Goal: Task Accomplishment & Management: Complete application form

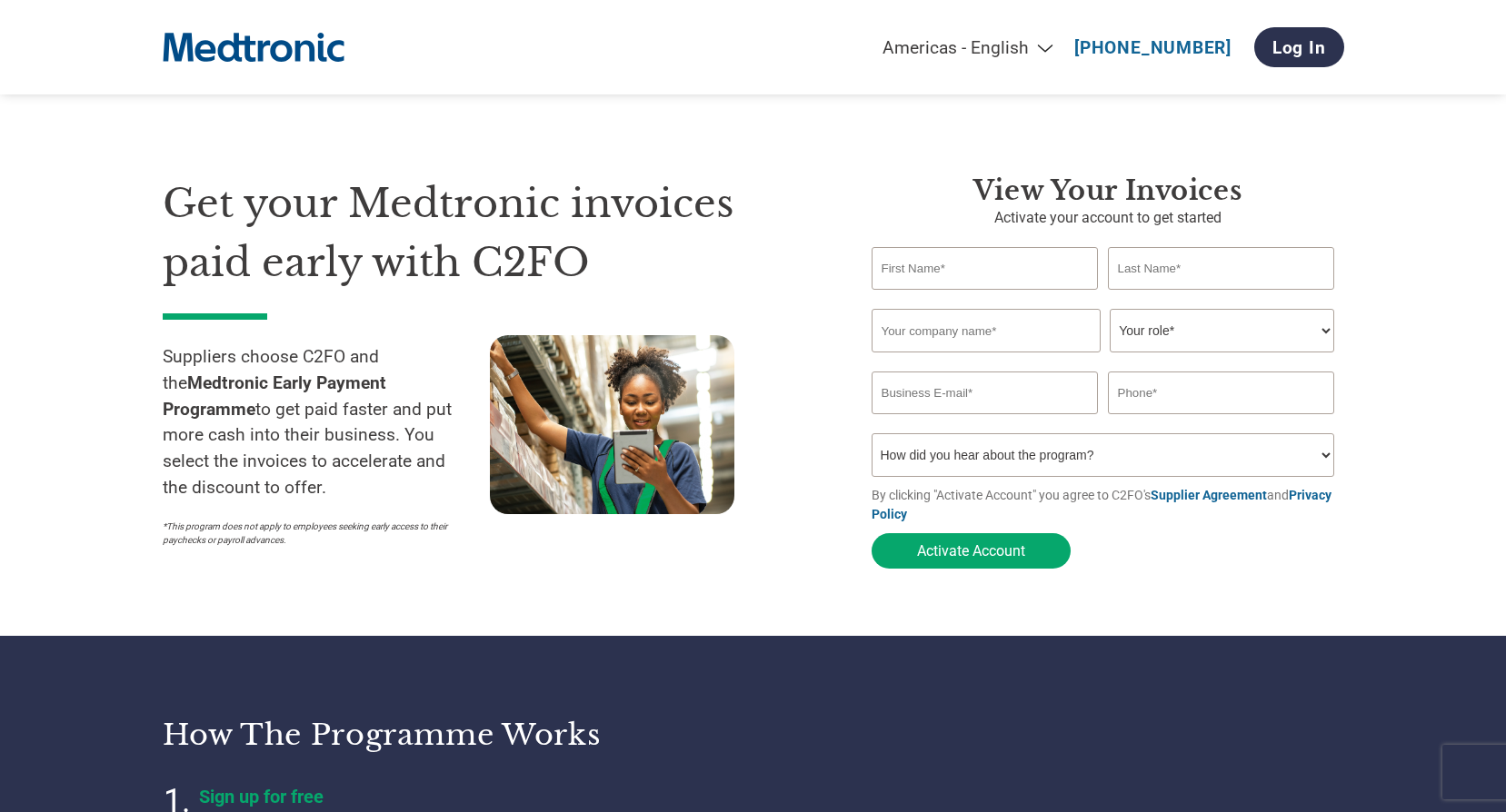
select select "en-[GEOGRAPHIC_DATA]"
click at [894, 273] on input "text" at bounding box center [985, 269] width 227 height 43
type input "[PERSON_NAME]"
type input "00942169"
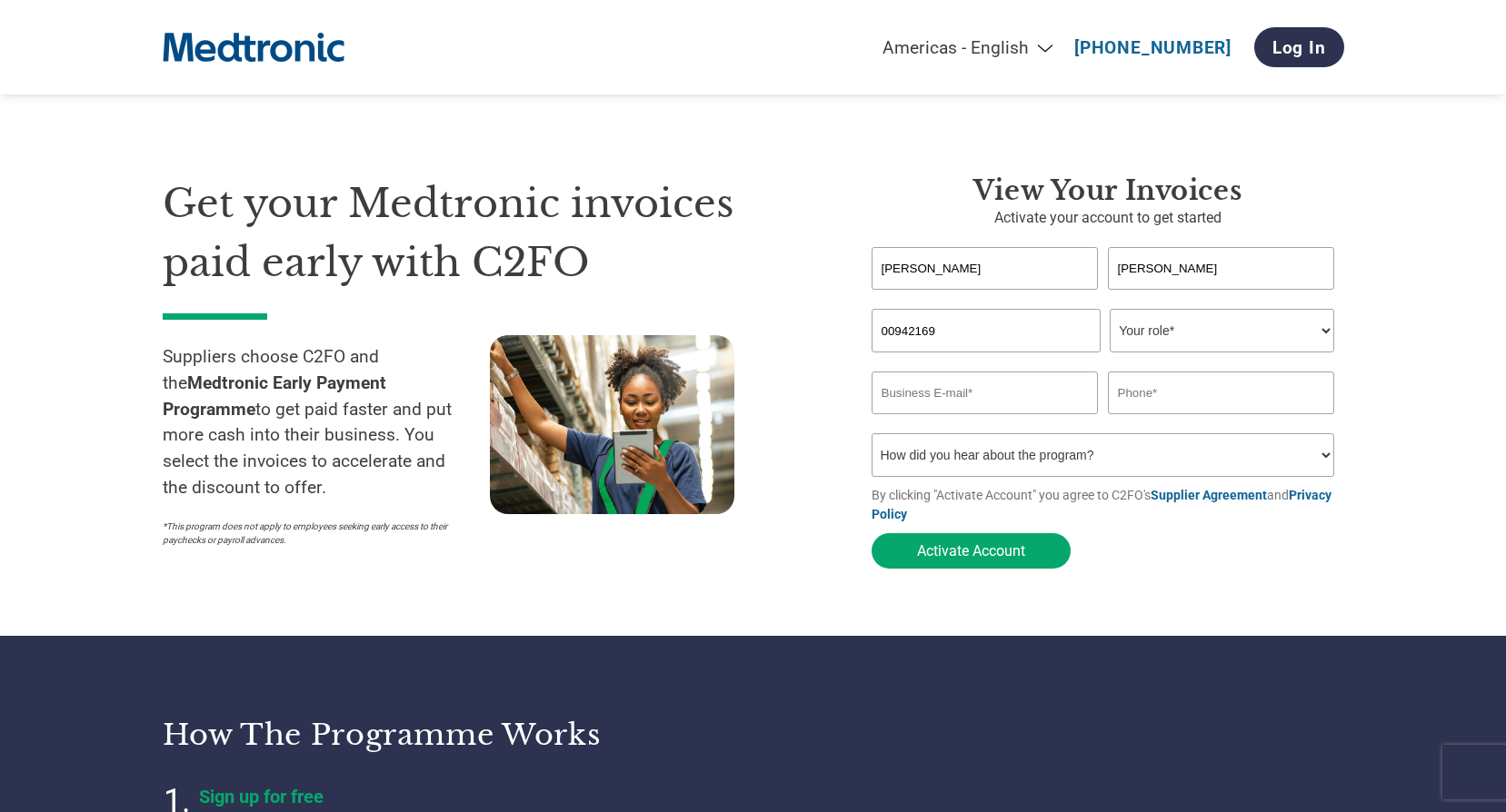
type input "[PERSON_NAME][EMAIL_ADDRESS][PERSON_NAME][DOMAIN_NAME]"
type input "[PHONE_NUMBER]"
drag, startPoint x: 983, startPoint y: 334, endPoint x: 855, endPoint y: 334, distance: 128.0
click at [855, 334] on div "View your invoices Activate your account to get started [PERSON_NAME] Invalid f…" at bounding box center [1093, 375] width 500 height 403
type input "Hi Scotand"
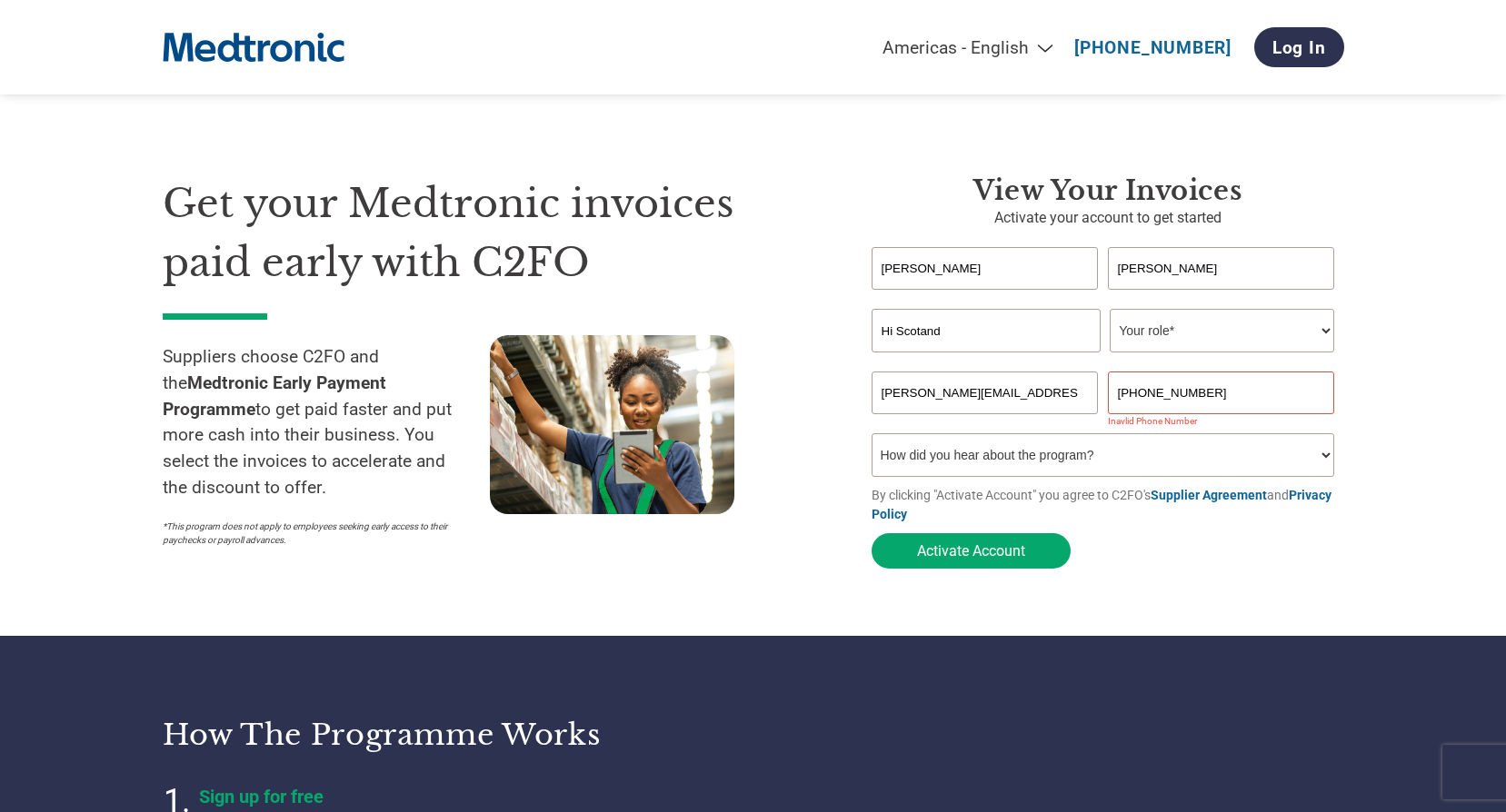
click at [1157, 340] on select "Your role* CFO Controller Credit Manager Finance Director Treasurer CEO Preside…" at bounding box center [1222, 331] width 224 height 44
select select "ACCOUNTING"
click at [1110, 311] on select "Your role* CFO Controller Credit Manager Finance Director Treasurer CEO Preside…" at bounding box center [1222, 331] width 224 height 44
drag, startPoint x: 1264, startPoint y: 392, endPoint x: 1115, endPoint y: 358, distance: 152.8
click at [1111, 382] on input "[PHONE_NUMBER]" at bounding box center [1221, 393] width 227 height 43
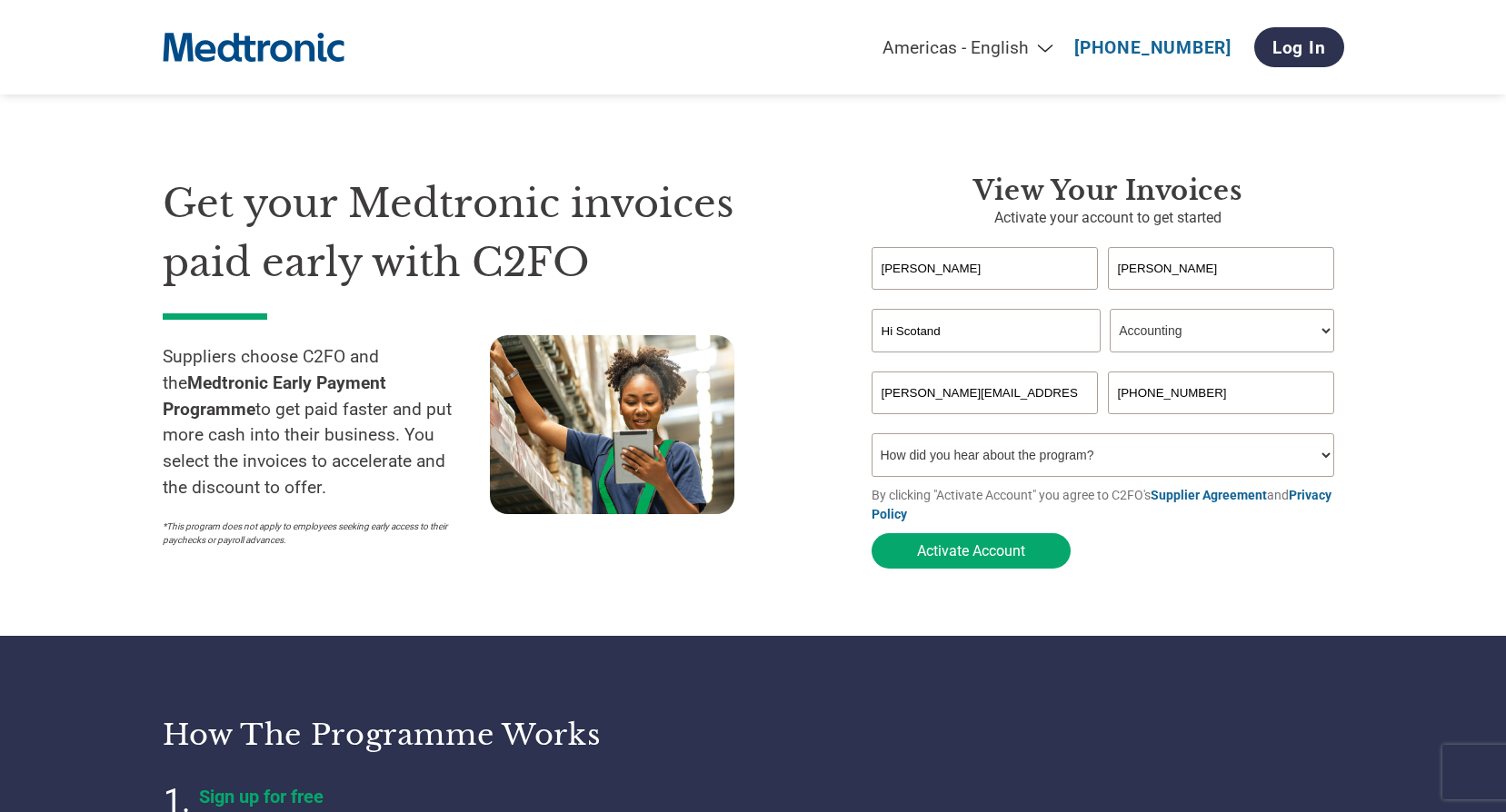
type input "[PHONE_NUMBER]"
click at [1136, 460] on select "How did you hear about the program? Received a letter Email Social Media Online…" at bounding box center [1103, 454] width 463 height 44
select select "Email"
click at [872, 439] on select "How did you hear about the program? Received a letter Email Social Media Online…" at bounding box center [1103, 454] width 463 height 44
drag, startPoint x: 1077, startPoint y: 396, endPoint x: 825, endPoint y: 402, distance: 252.1
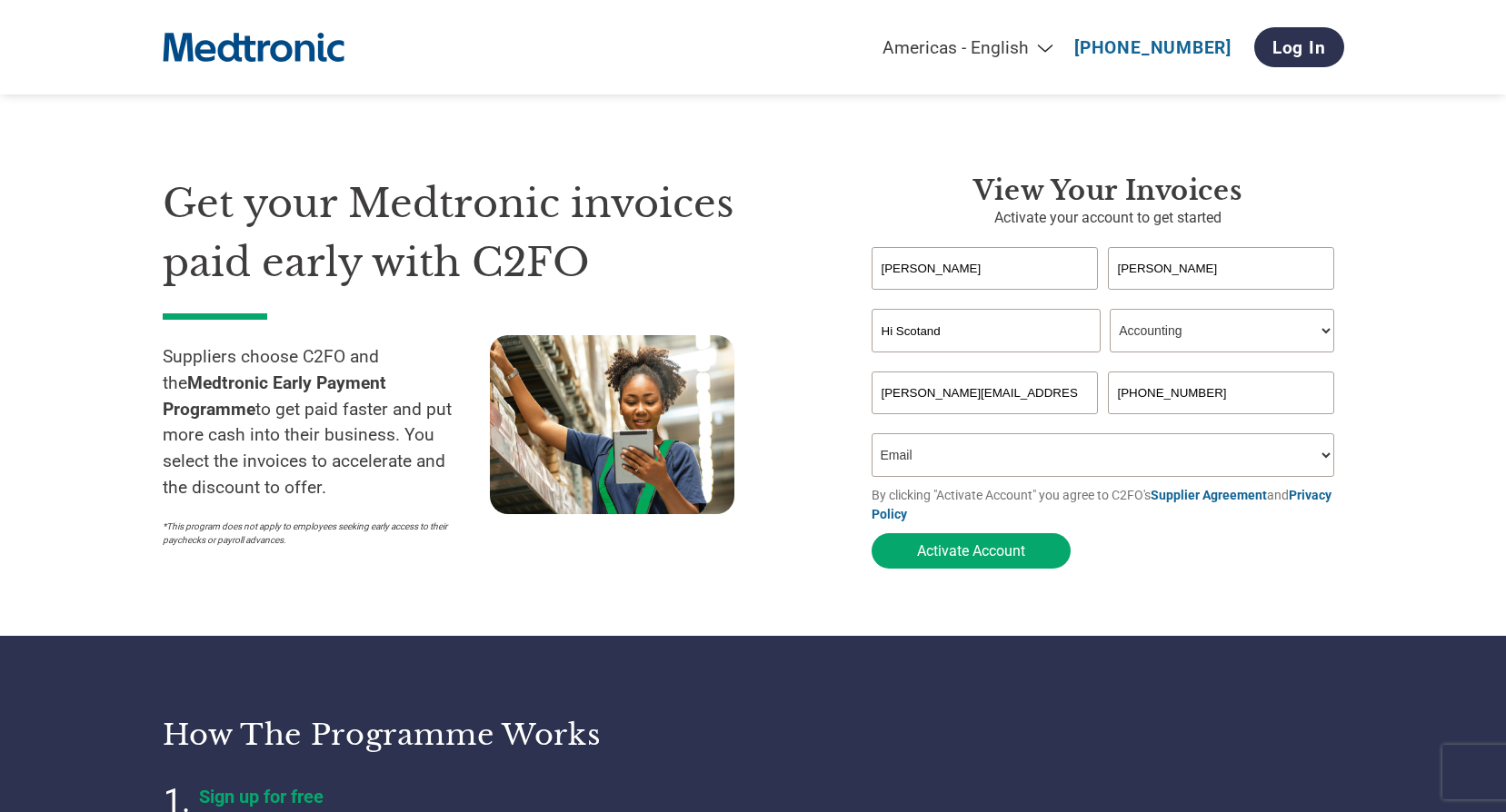
click at [825, 402] on div "Get your Medtronic invoices paid early with C2FO Suppliers choose C2FO and the …" at bounding box center [753, 339] width 1181 height 477
type input "s"
drag, startPoint x: 954, startPoint y: 402, endPoint x: 772, endPoint y: 402, distance: 182.0
click at [772, 402] on div "Get your Medtronic invoices paid early with C2FO Suppliers choose C2FO and the …" at bounding box center [753, 339] width 1181 height 477
type input "r"
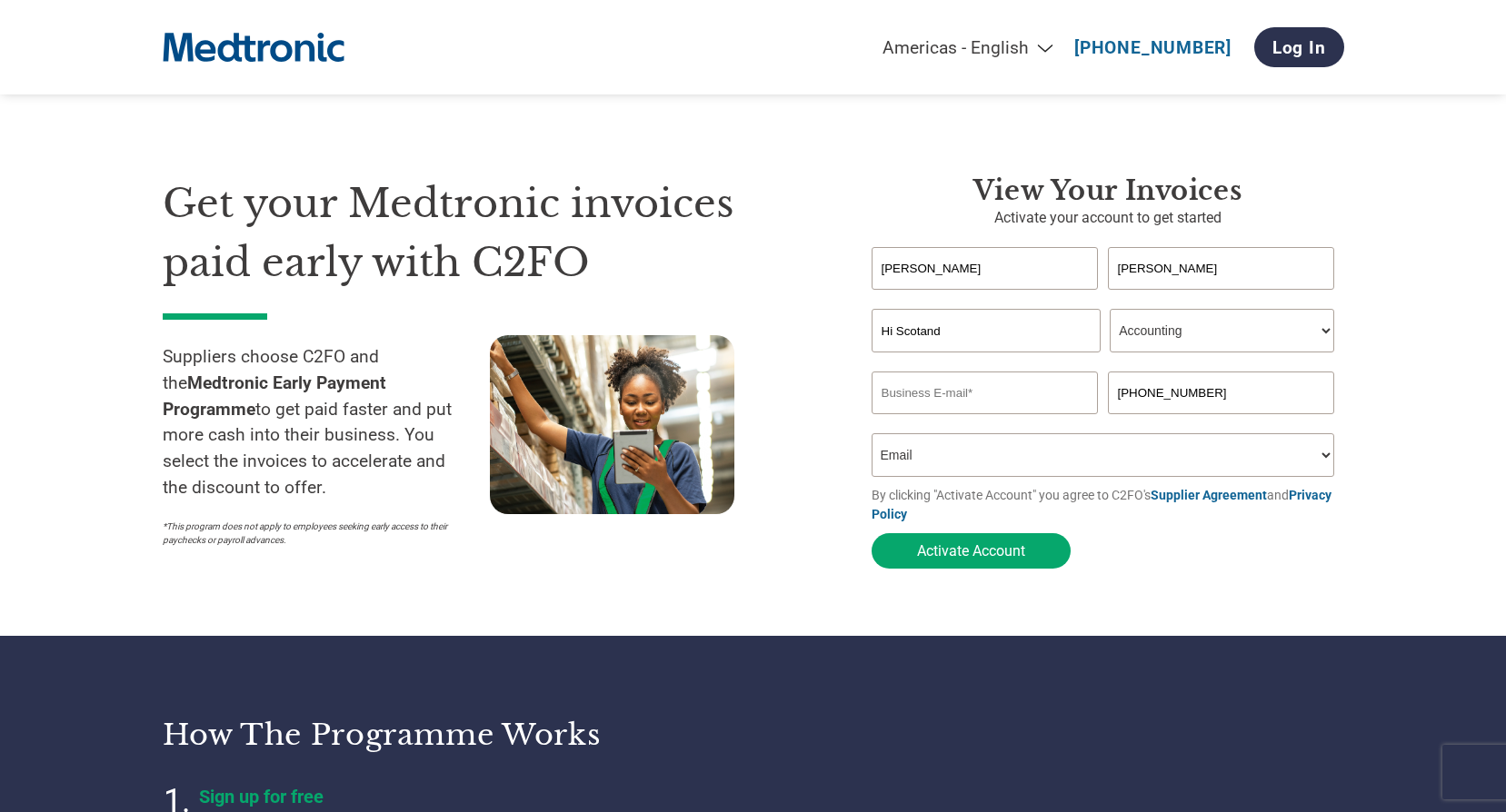
paste input "Finance@hiscot.org"
type input "Finance@hiscot.org"
click at [949, 462] on select "How did you hear about the program? Received a letter Email Social Media Online…" at bounding box center [1103, 454] width 463 height 44
click at [998, 558] on button "Activate Account" at bounding box center [971, 551] width 199 height 36
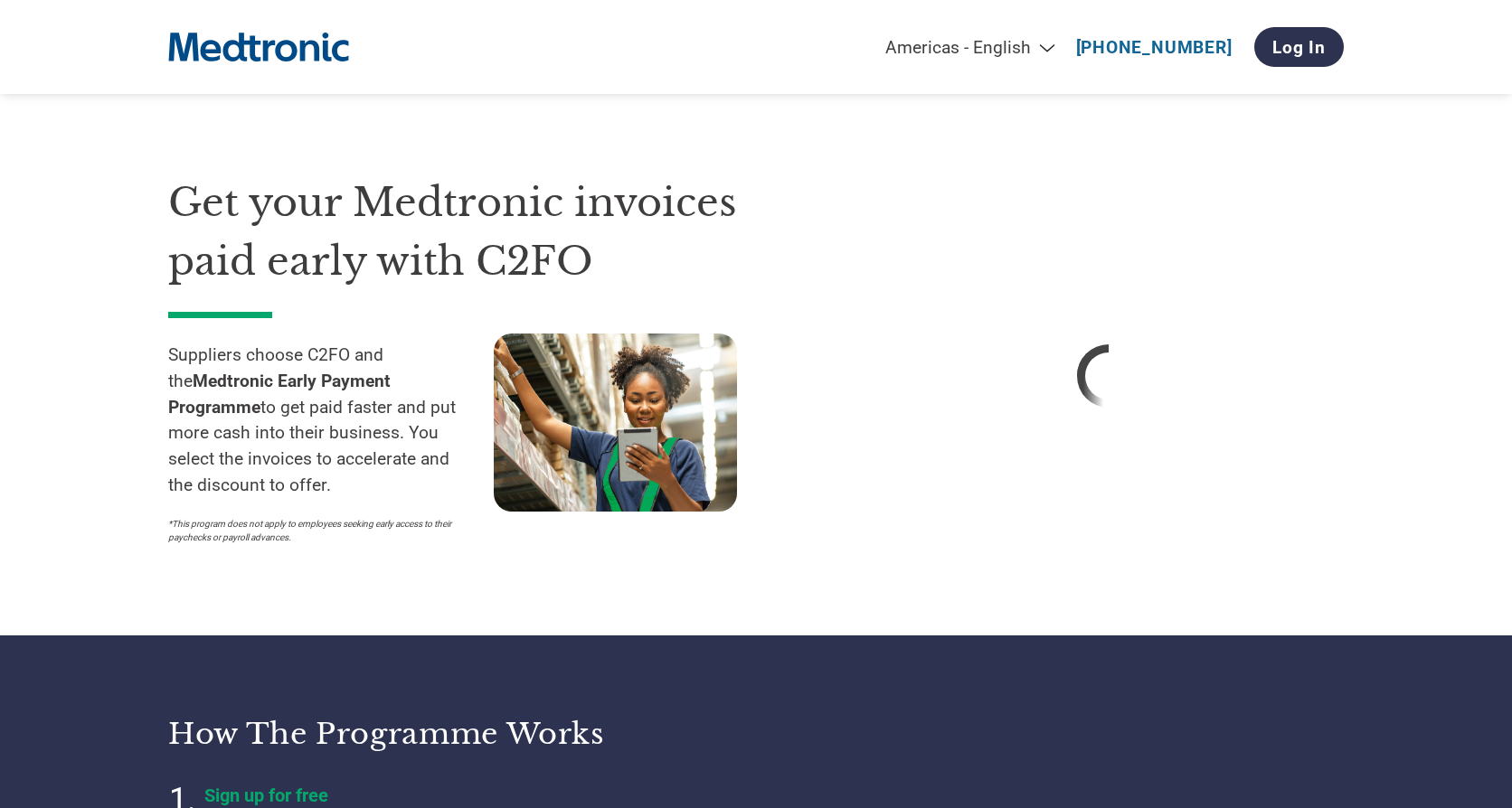
select select "en-[GEOGRAPHIC_DATA]"
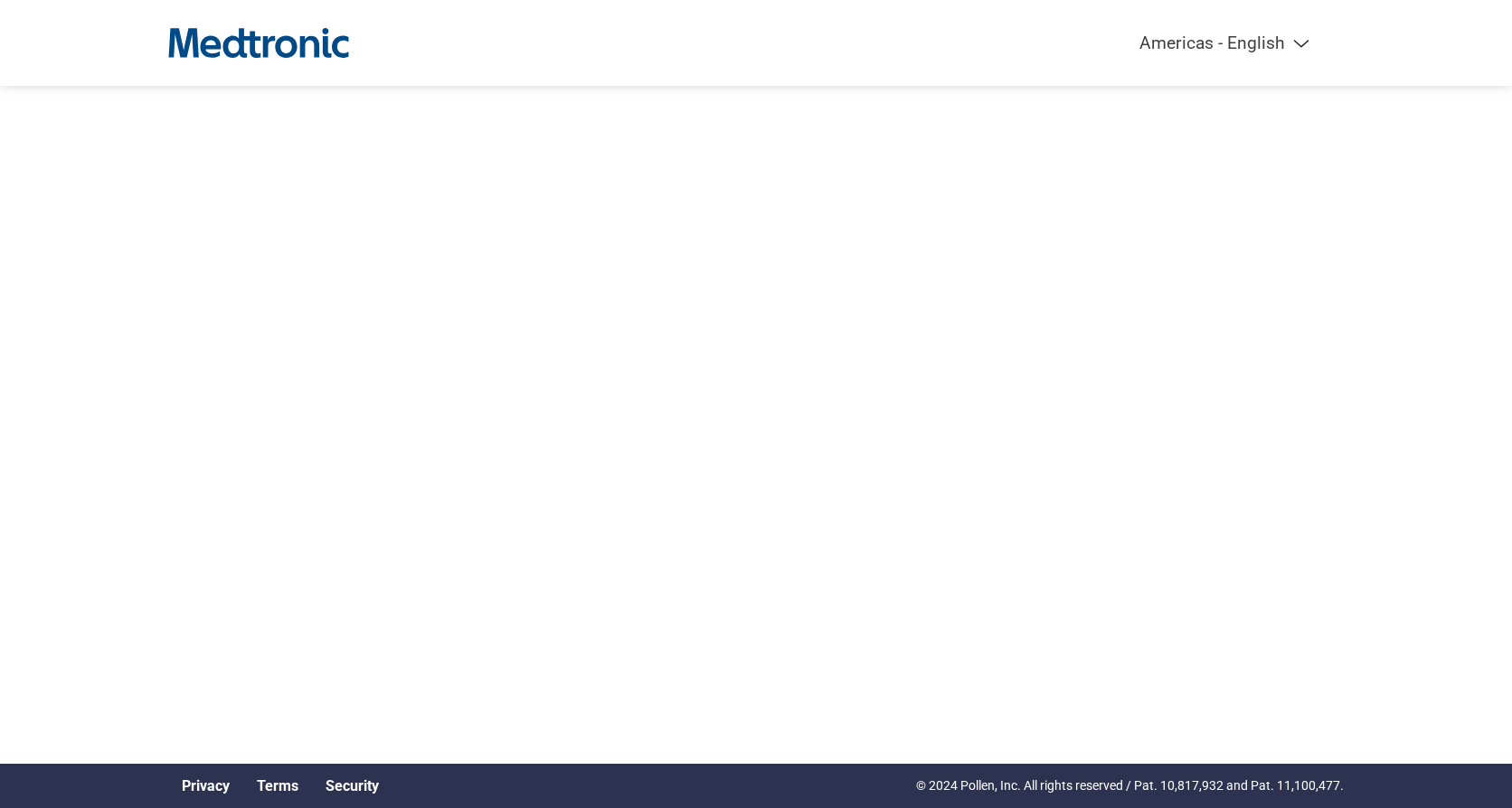
select select "en-[GEOGRAPHIC_DATA]"
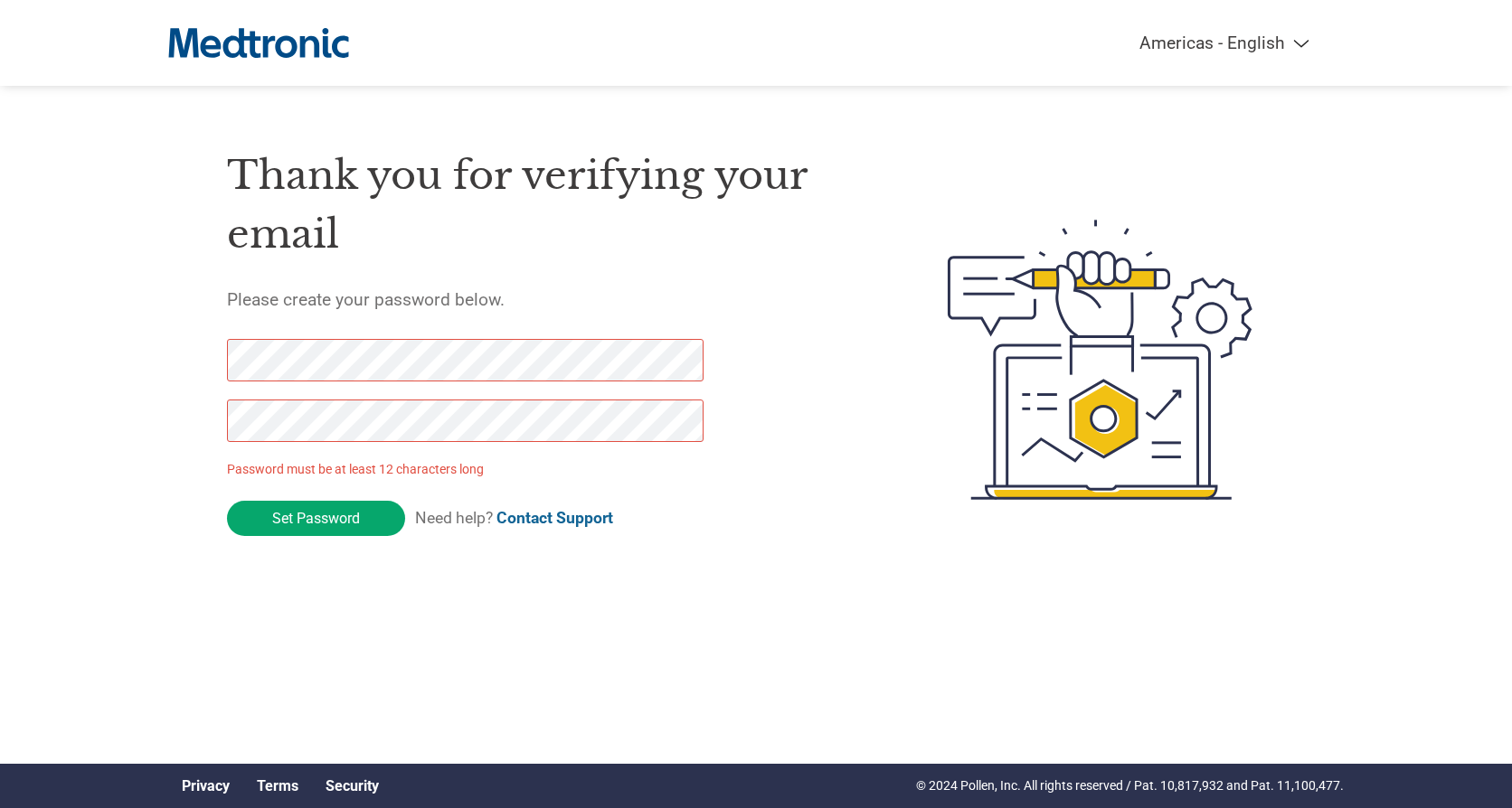
click at [174, 358] on div "Thank you for verifying your email Please create your password below. Password …" at bounding box center [756, 360] width 1175 height 479
click at [339, 519] on input "Set Password" at bounding box center [315, 518] width 178 height 36
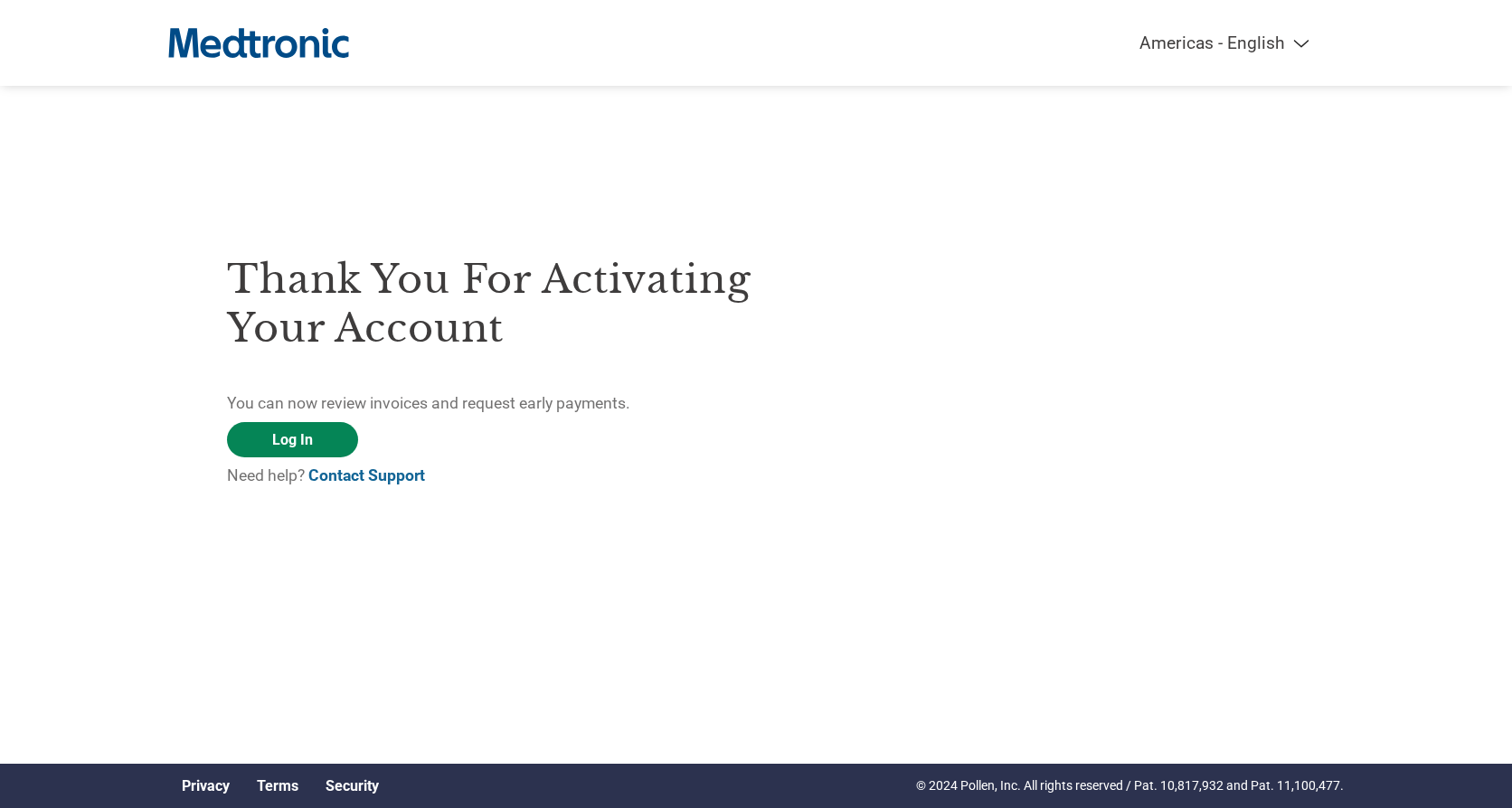
click at [326, 443] on link "Log In" at bounding box center [292, 440] width 131 height 36
